Goal: Information Seeking & Learning: Learn about a topic

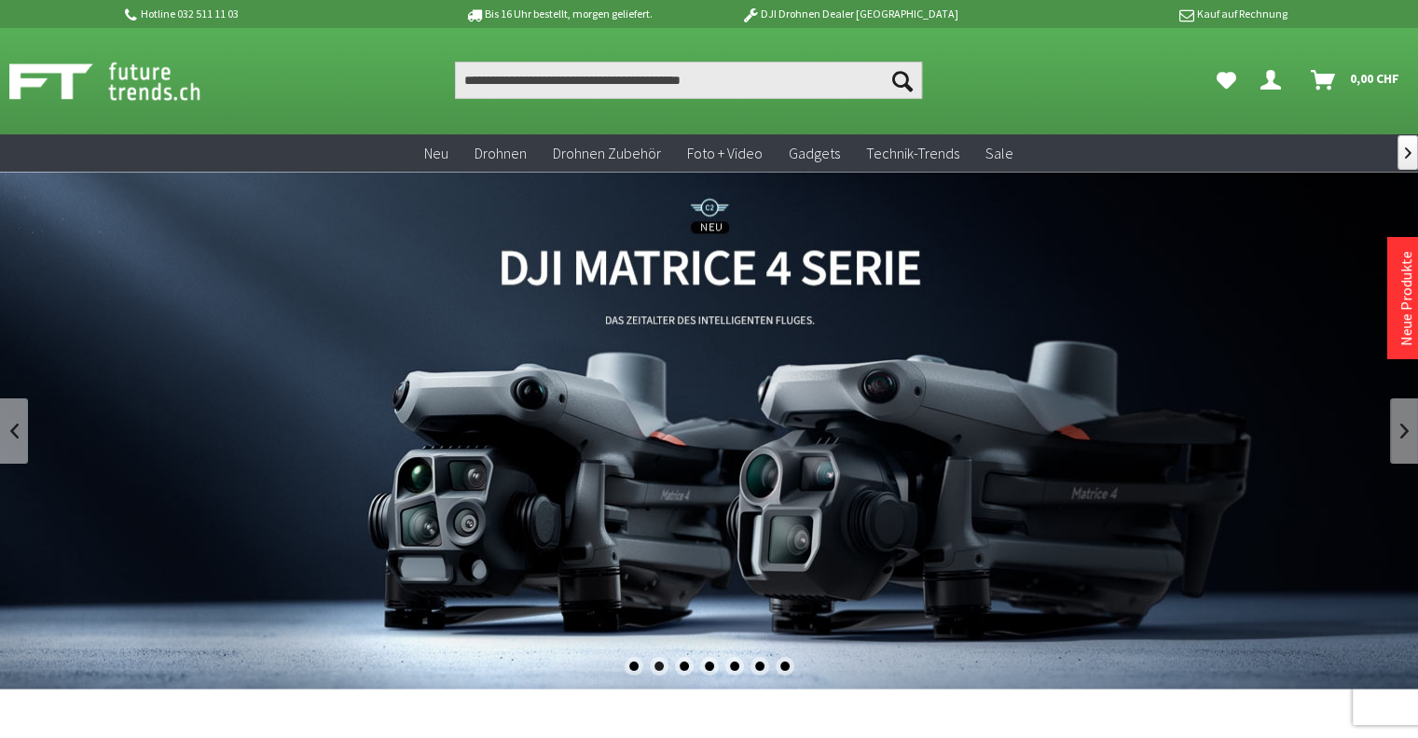
click at [727, 257] on link "DJI Matrice 4 Enterprise Drohnen Serie - M4T und M4E" at bounding box center [709, 431] width 1418 height 518
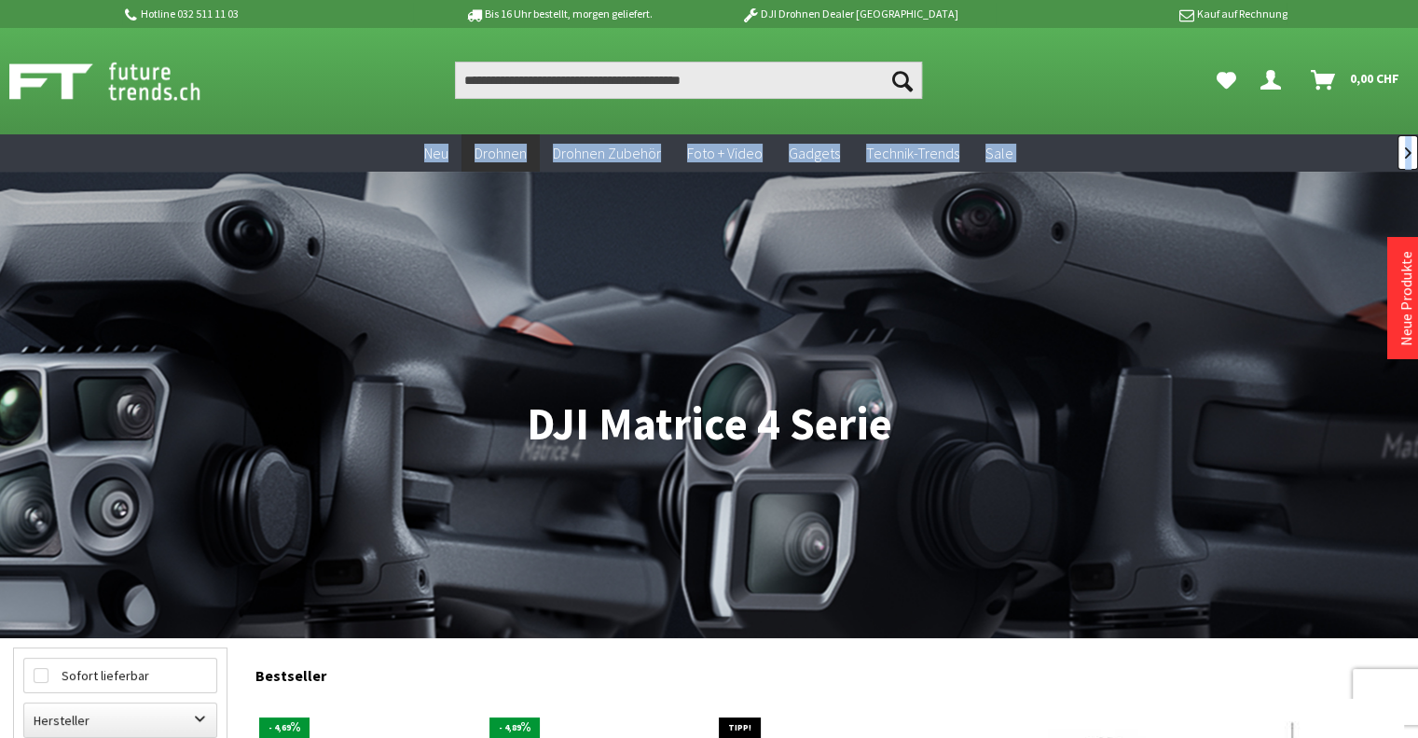
drag, startPoint x: 1417, startPoint y: 126, endPoint x: 1416, endPoint y: 156, distance: 29.9
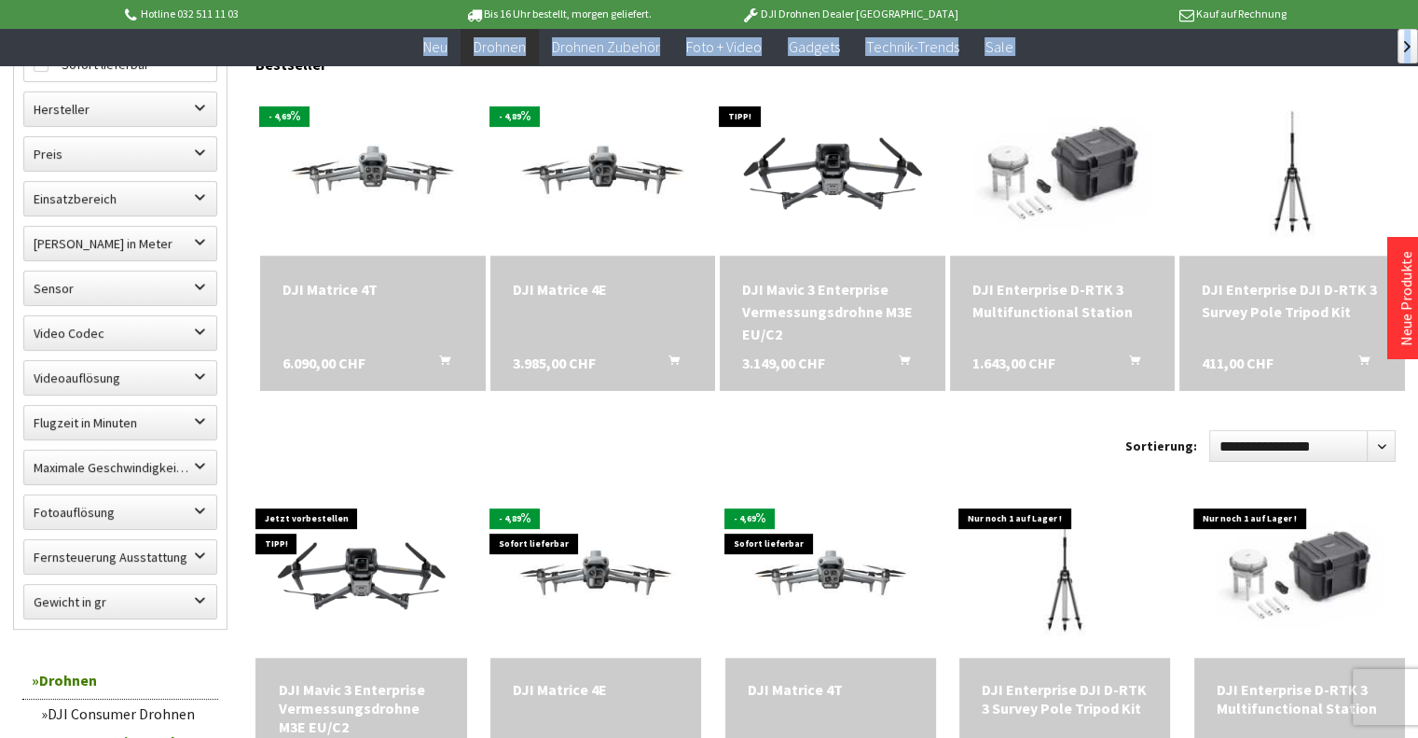
scroll to position [561, 0]
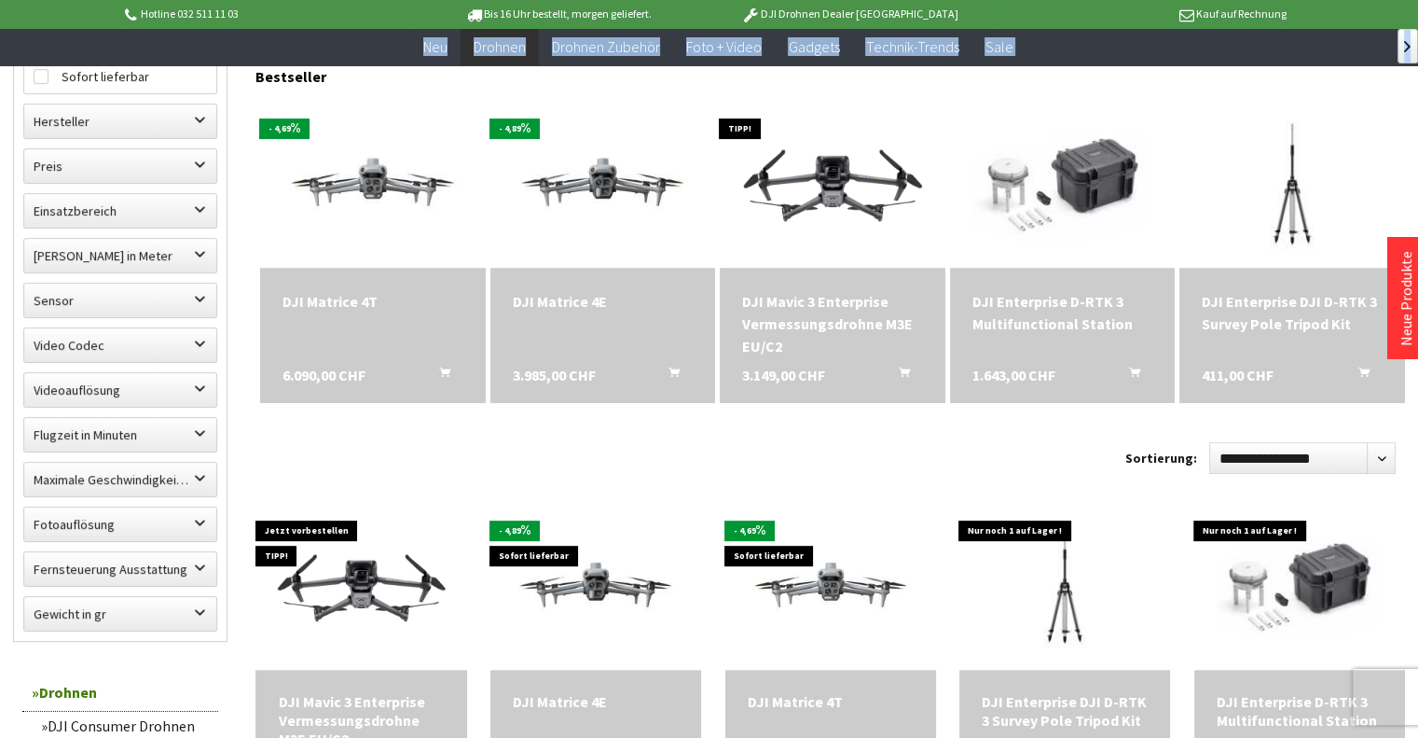
click at [299, 293] on div "DJI Matrice 4T" at bounding box center [373, 301] width 181 height 22
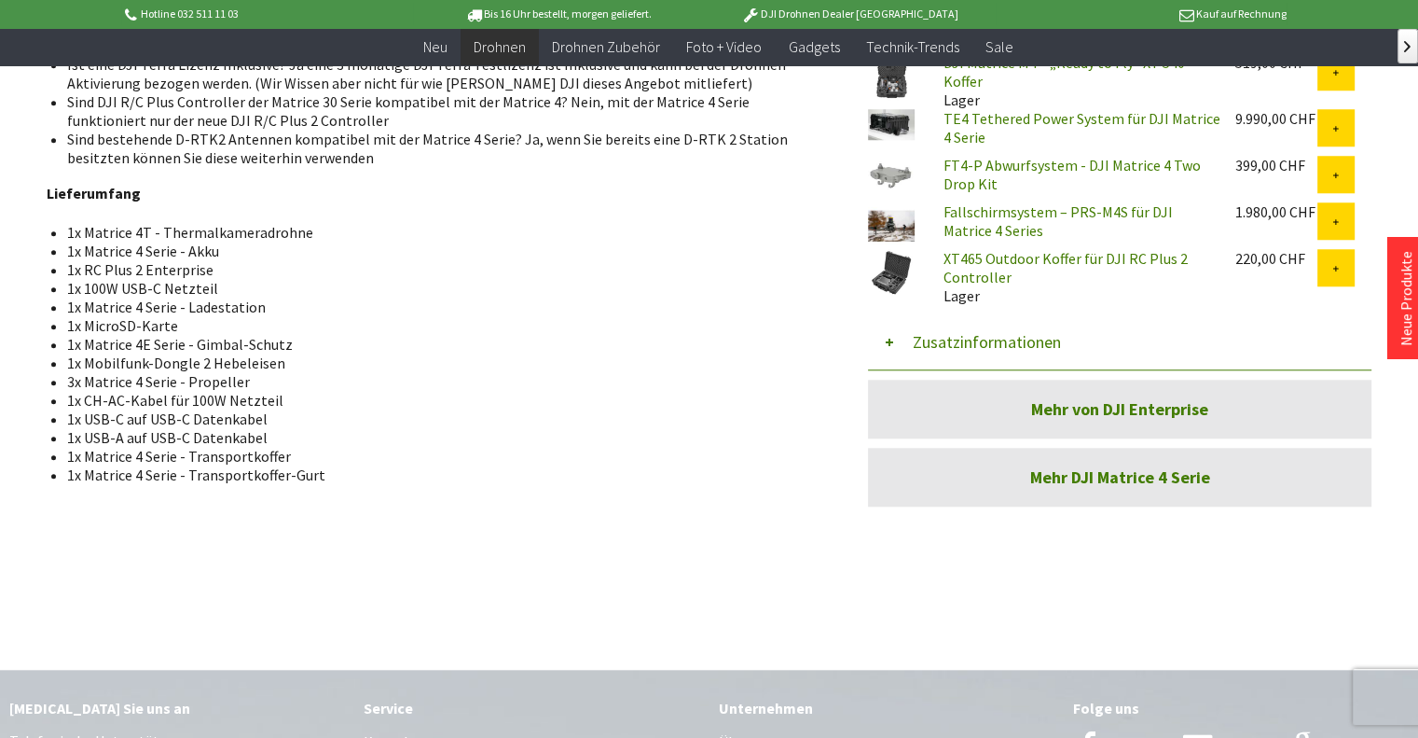
scroll to position [1664, 0]
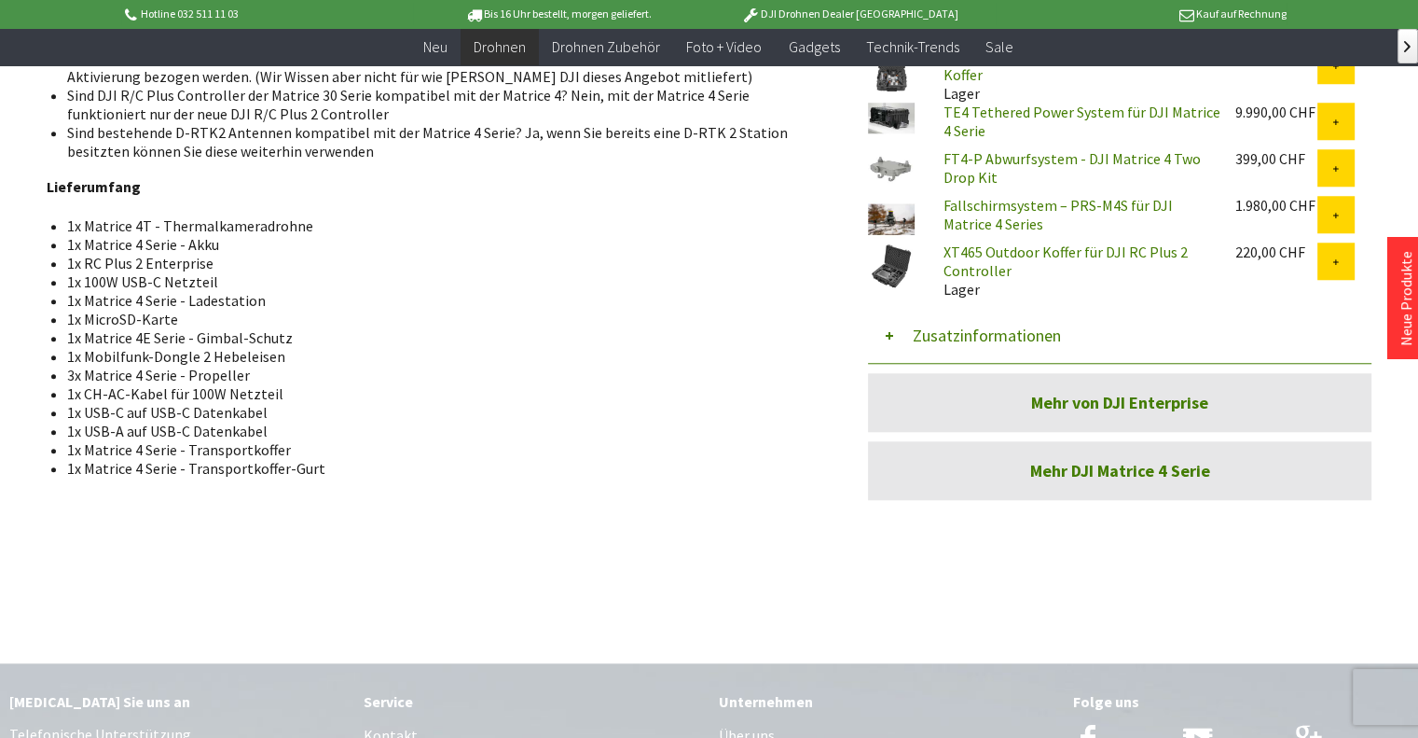
click at [1167, 373] on link "Mehr von DJI Enterprise" at bounding box center [1120, 402] width 504 height 59
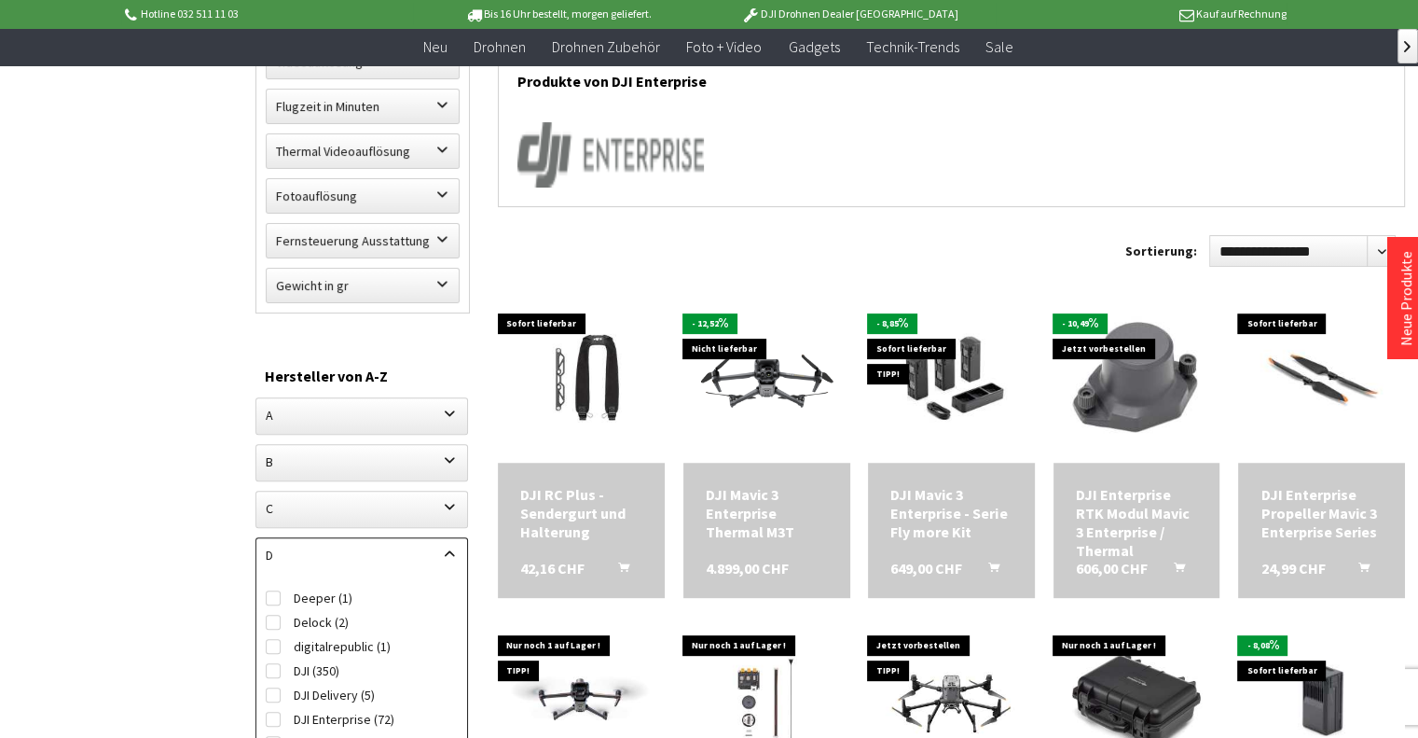
scroll to position [577, 0]
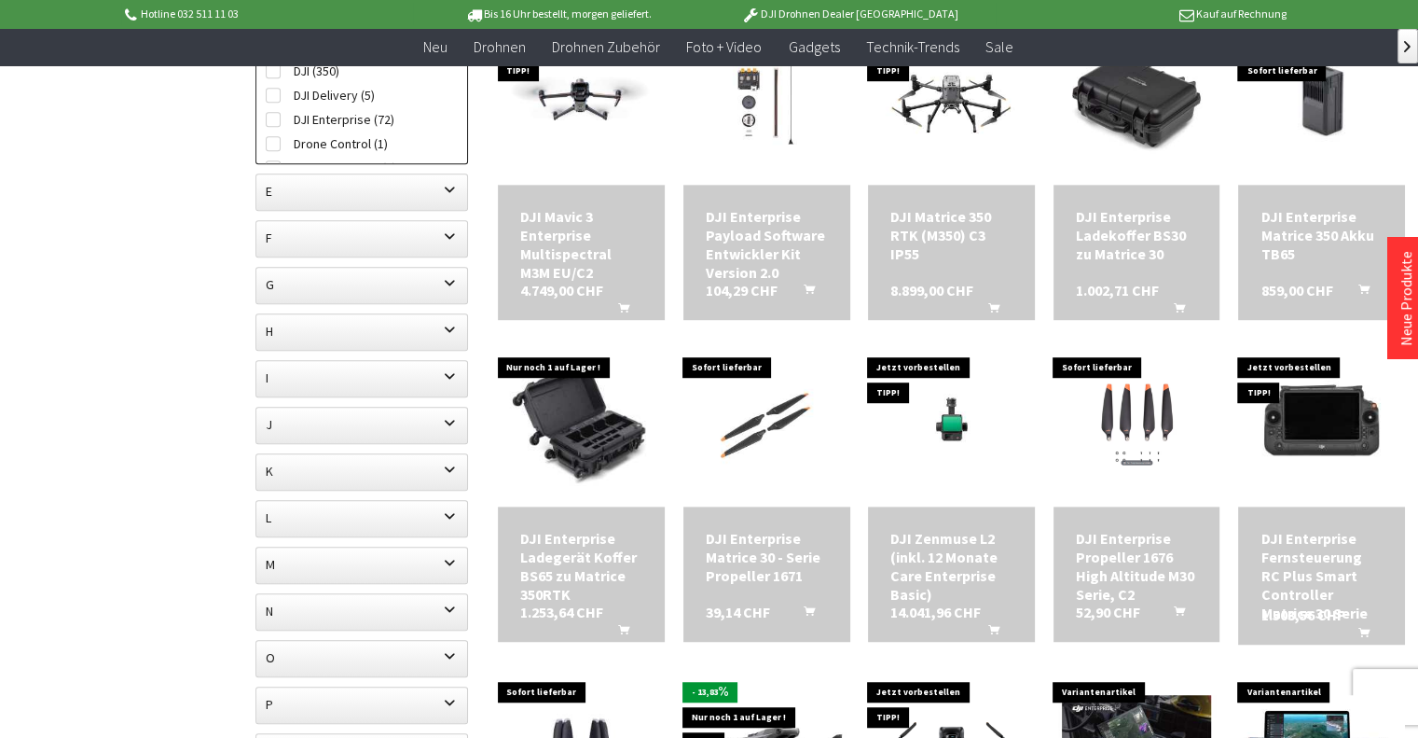
scroll to position [1153, 0]
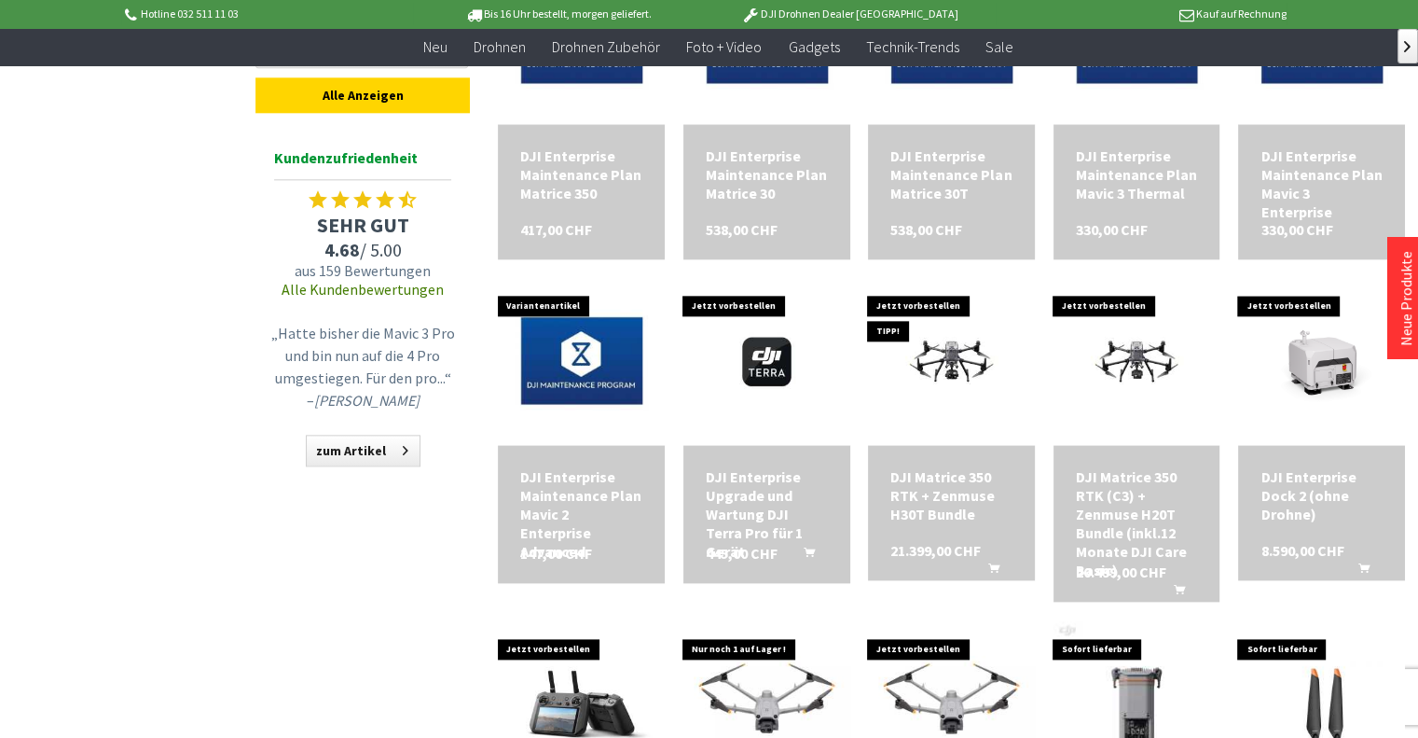
scroll to position [2173, 0]
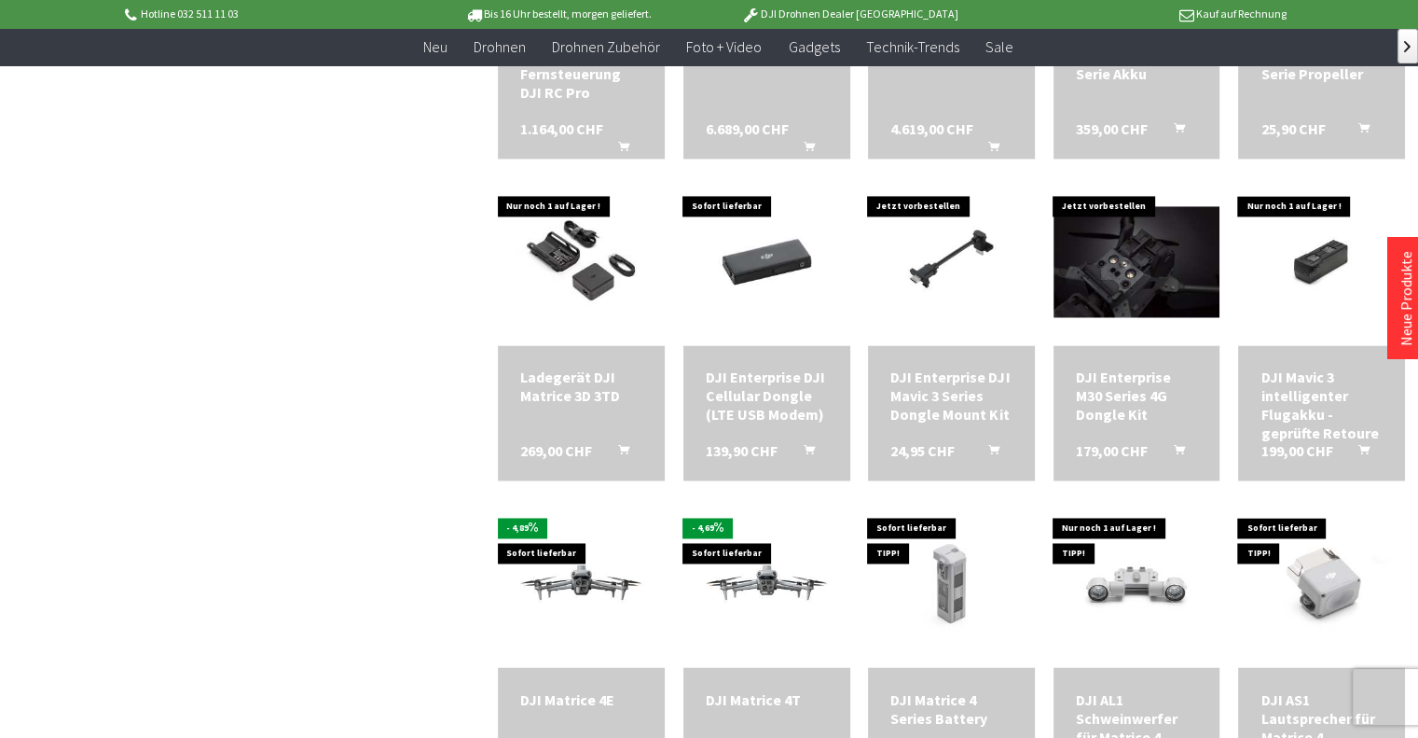
scroll to position [3049, 0]
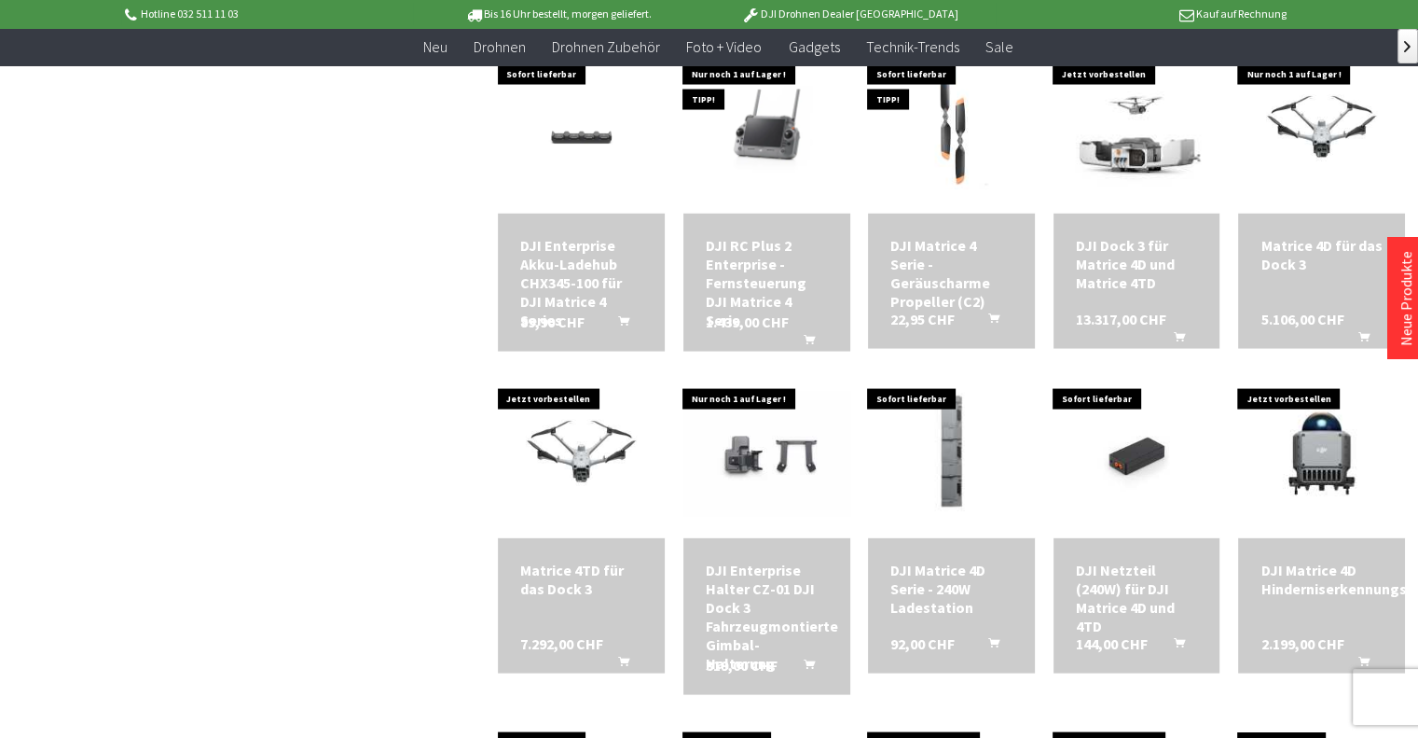
scroll to position [3796, 0]
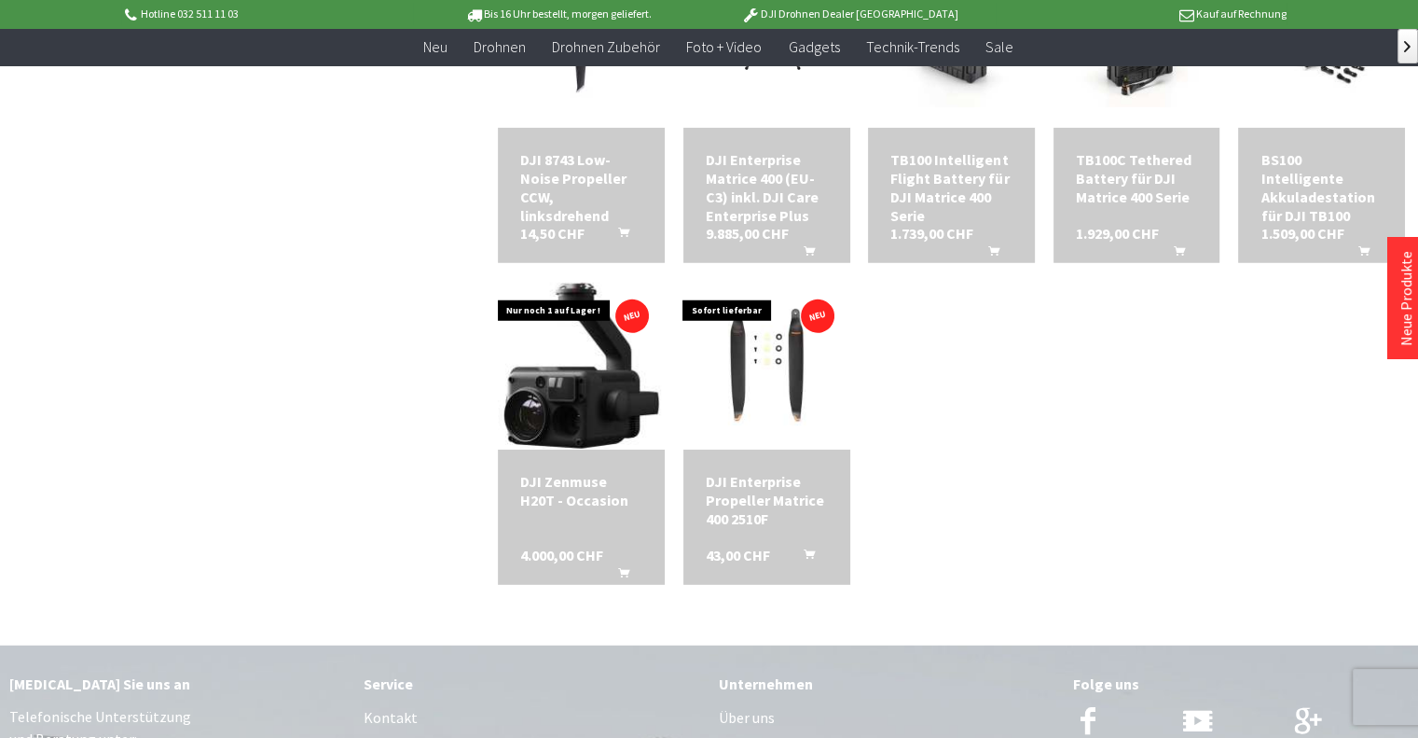
scroll to position [4611, 0]
